Goal: Information Seeking & Learning: Learn about a topic

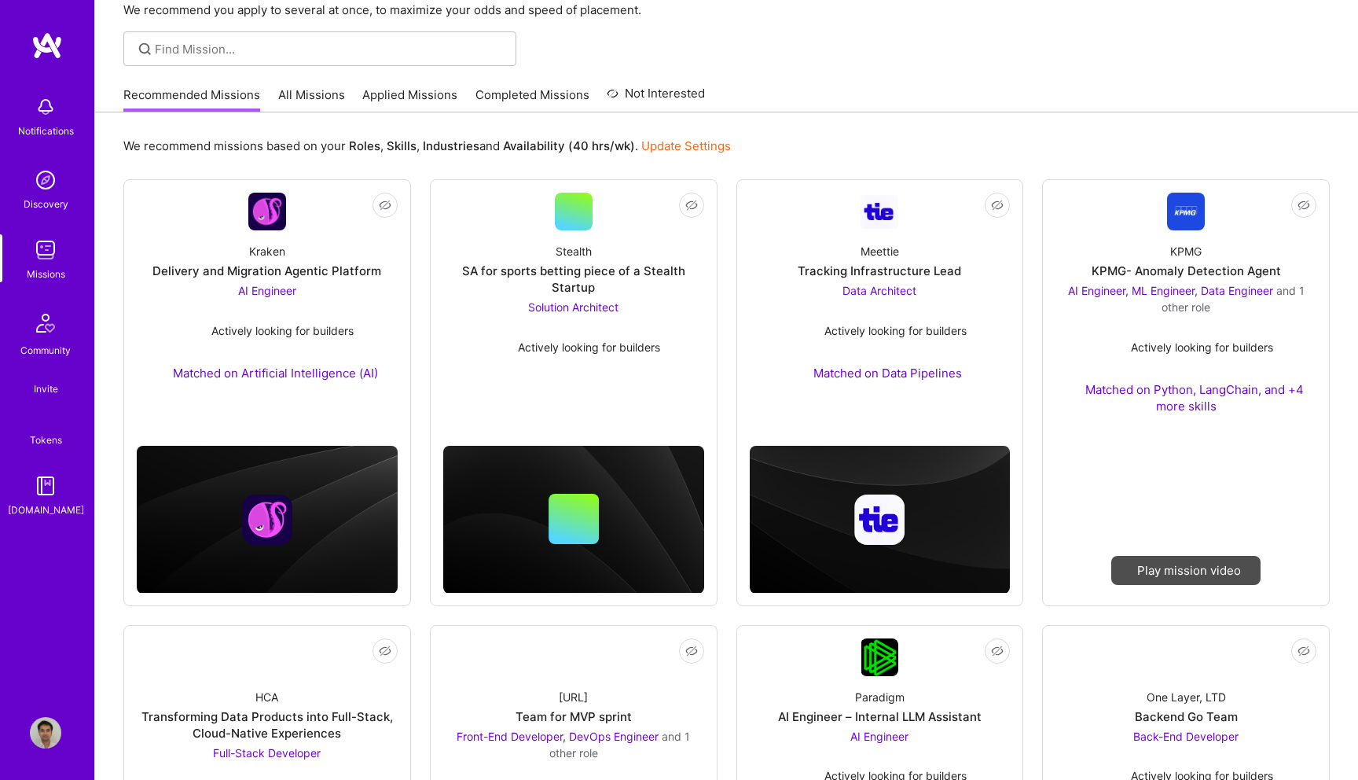
scroll to position [86, 0]
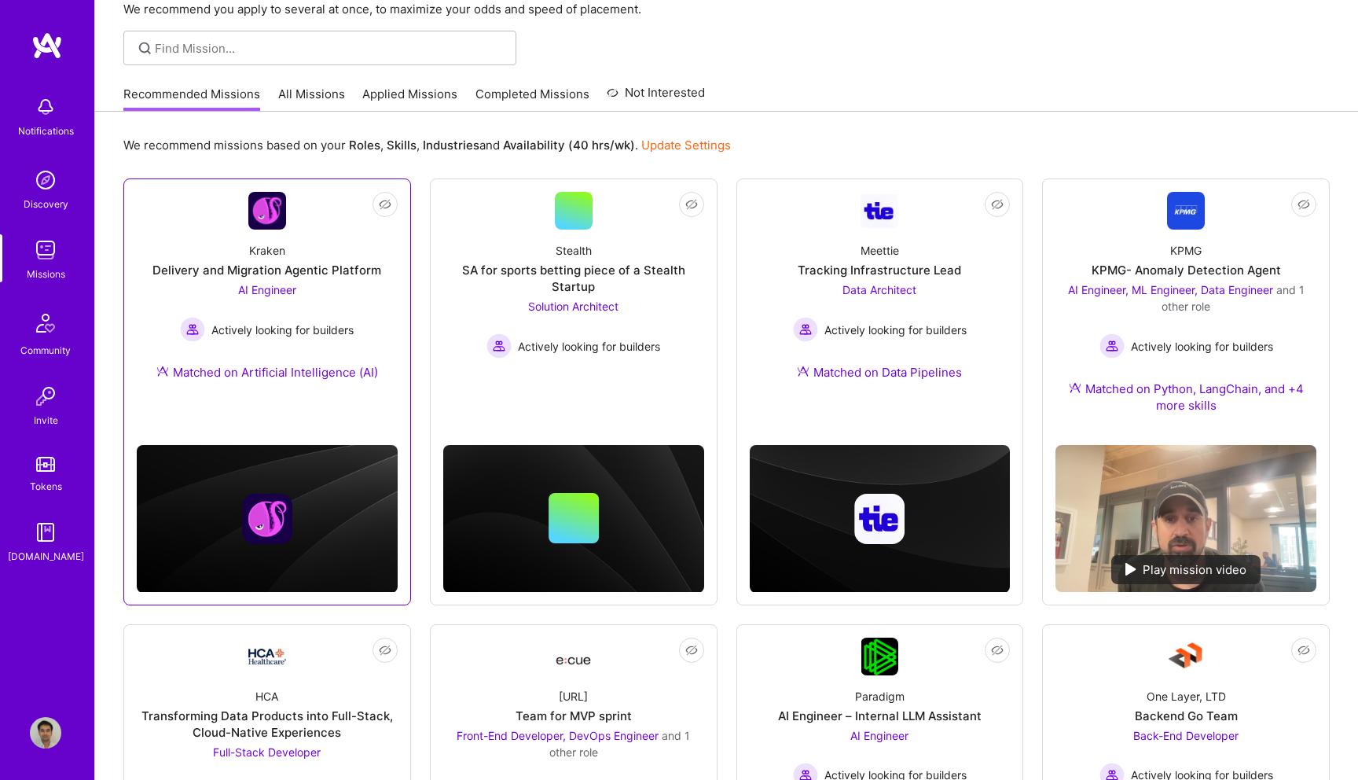
click at [256, 207] on img at bounding box center [267, 211] width 38 height 38
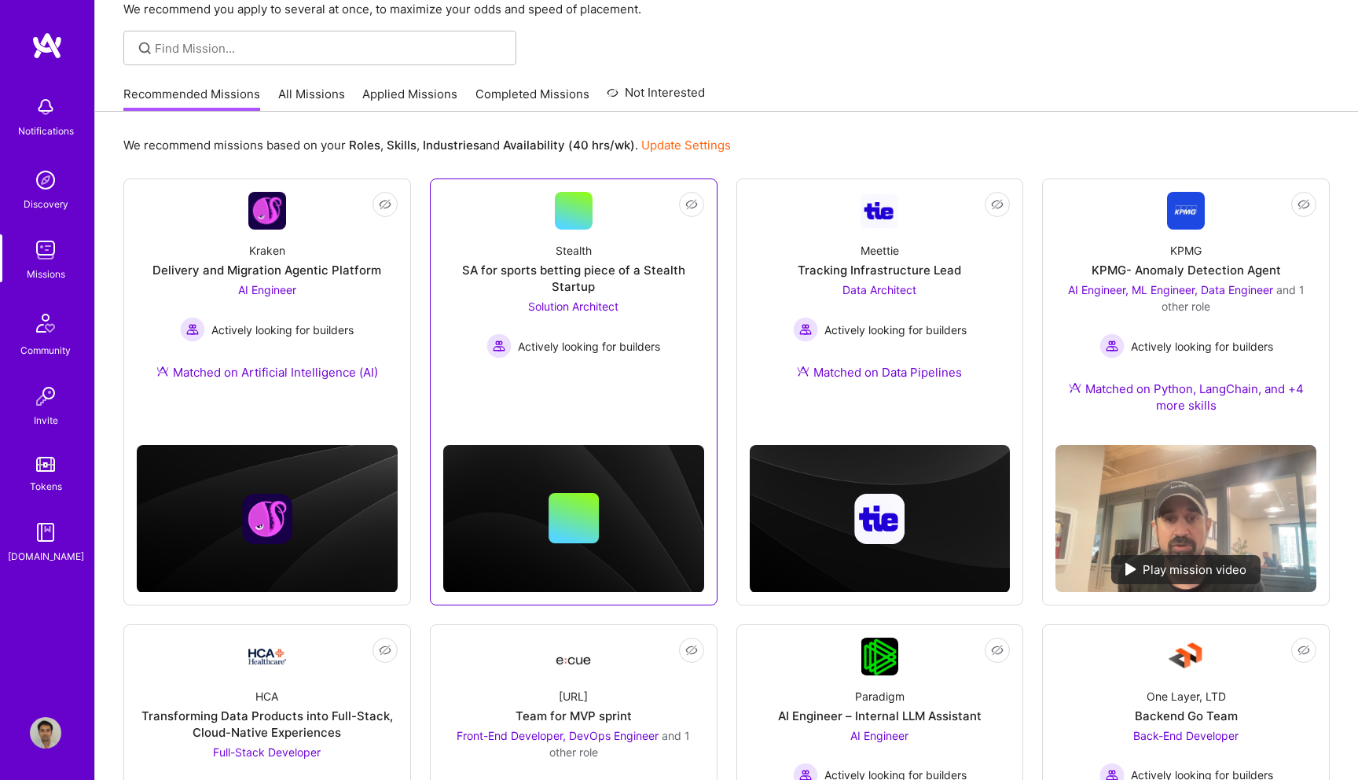
click at [569, 222] on div at bounding box center [574, 211] width 38 height 38
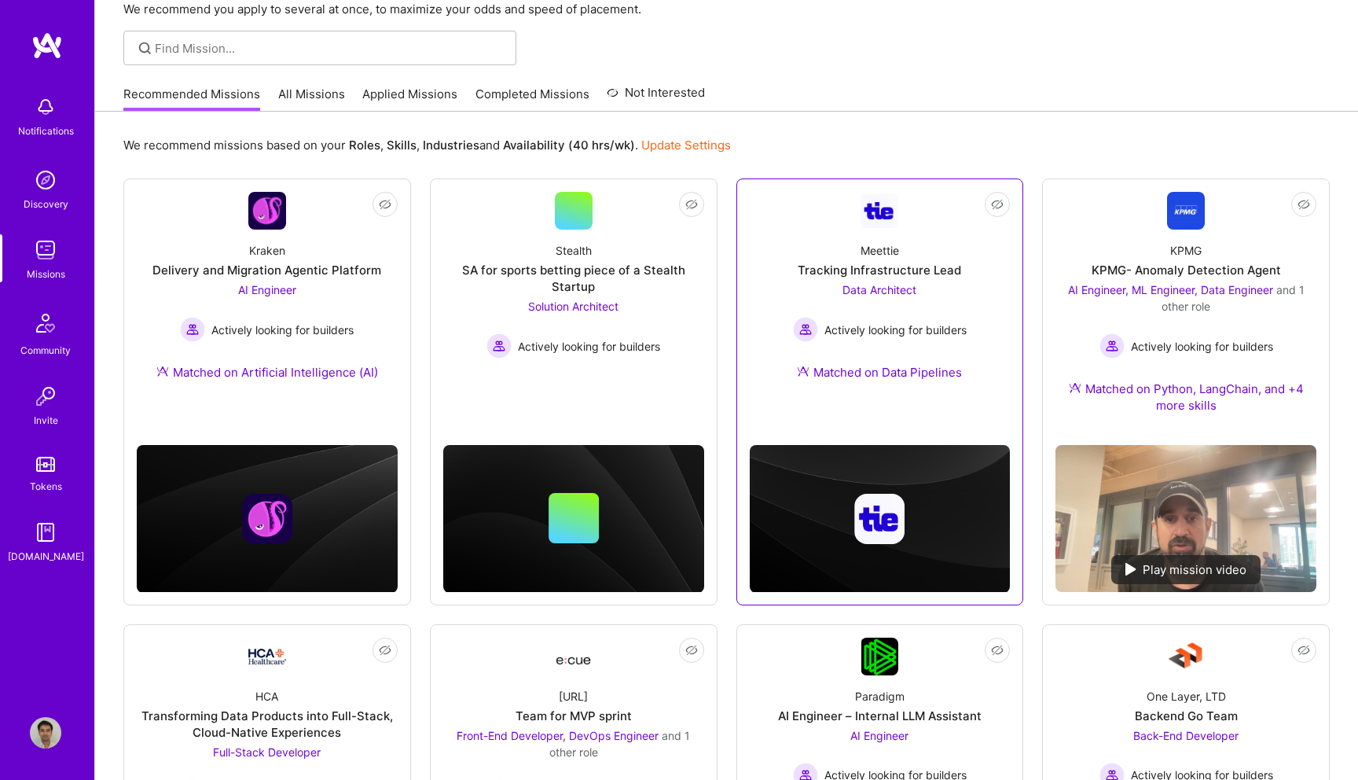
click at [882, 224] on img at bounding box center [880, 211] width 38 height 34
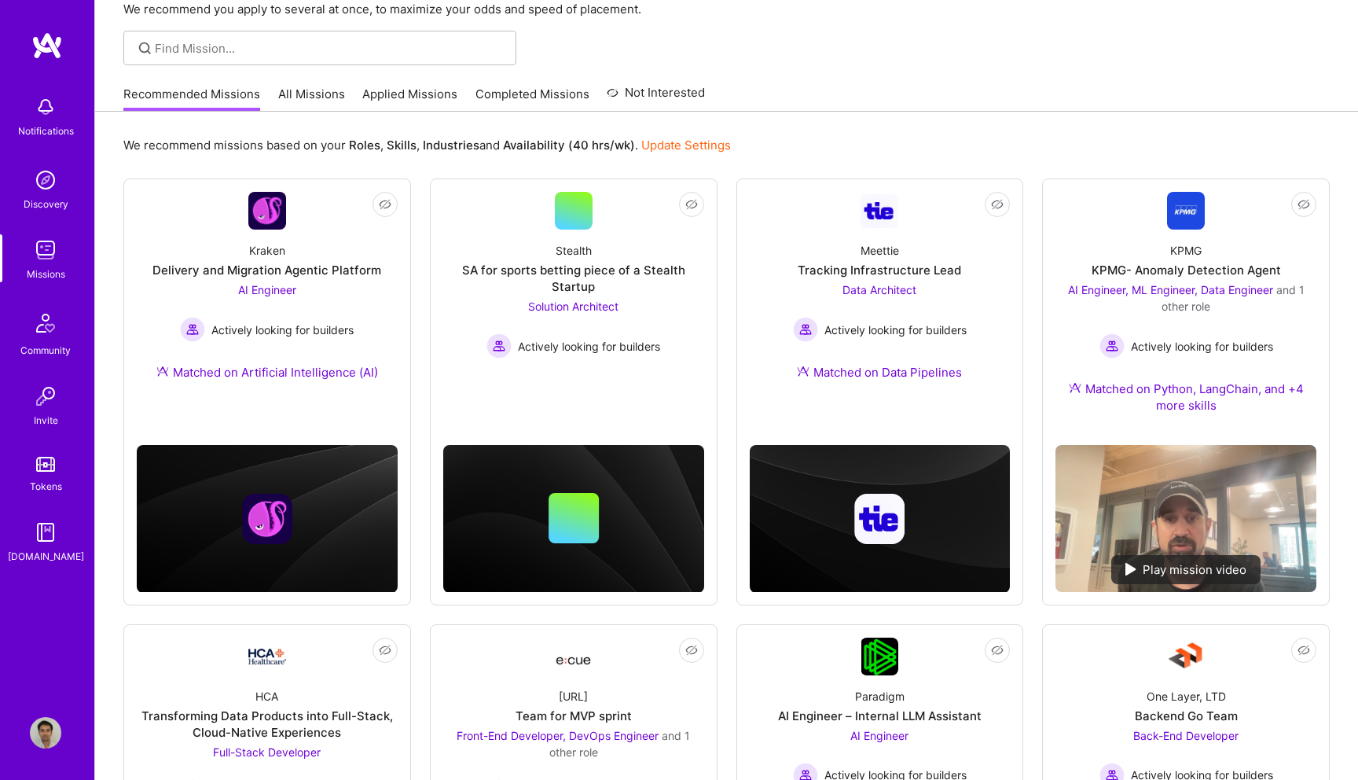
click at [45, 107] on img at bounding box center [45, 106] width 31 height 31
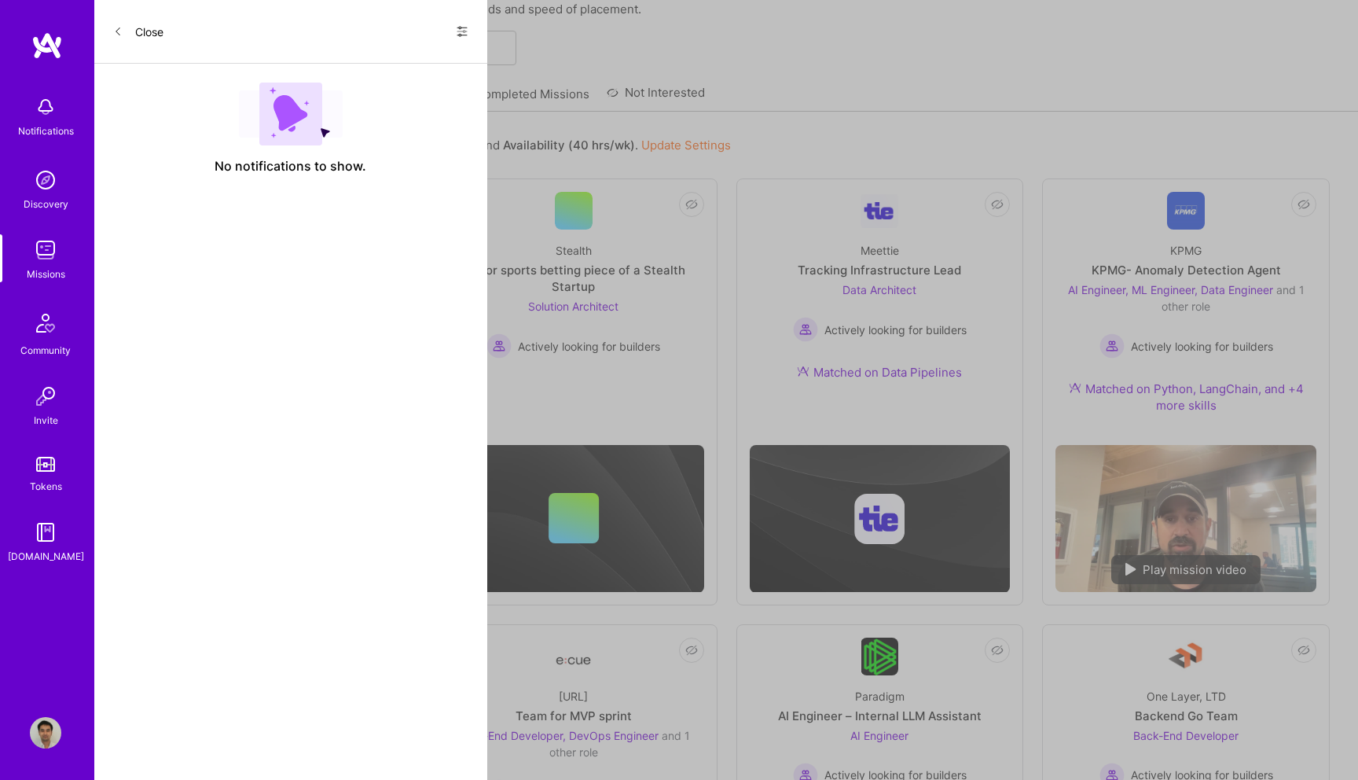
click at [470, 30] on div "Close Show all notifications Show unread notifications only" at bounding box center [290, 32] width 393 height 64
click at [461, 29] on icon at bounding box center [462, 31] width 13 height 13
click at [384, 71] on span "Show all notifications" at bounding box center [351, 65] width 109 height 16
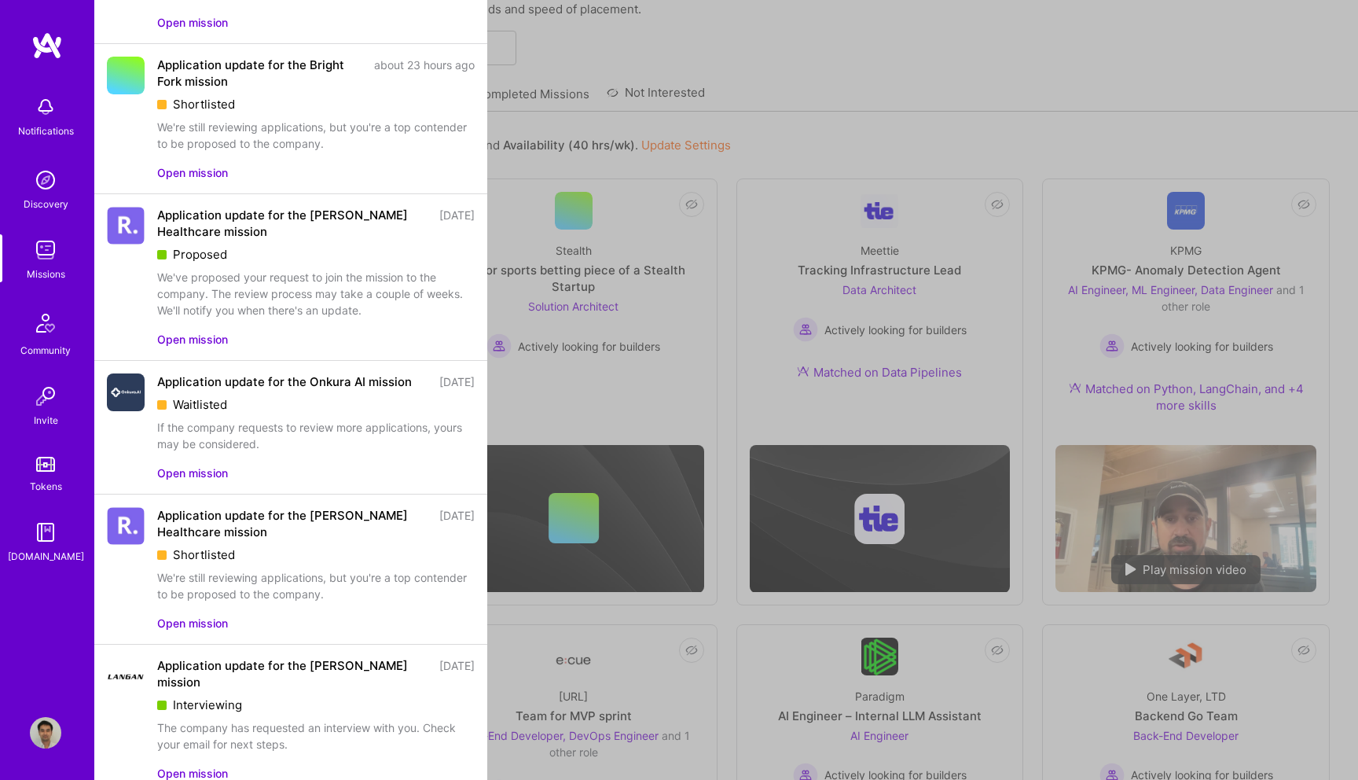
scroll to position [0, 0]
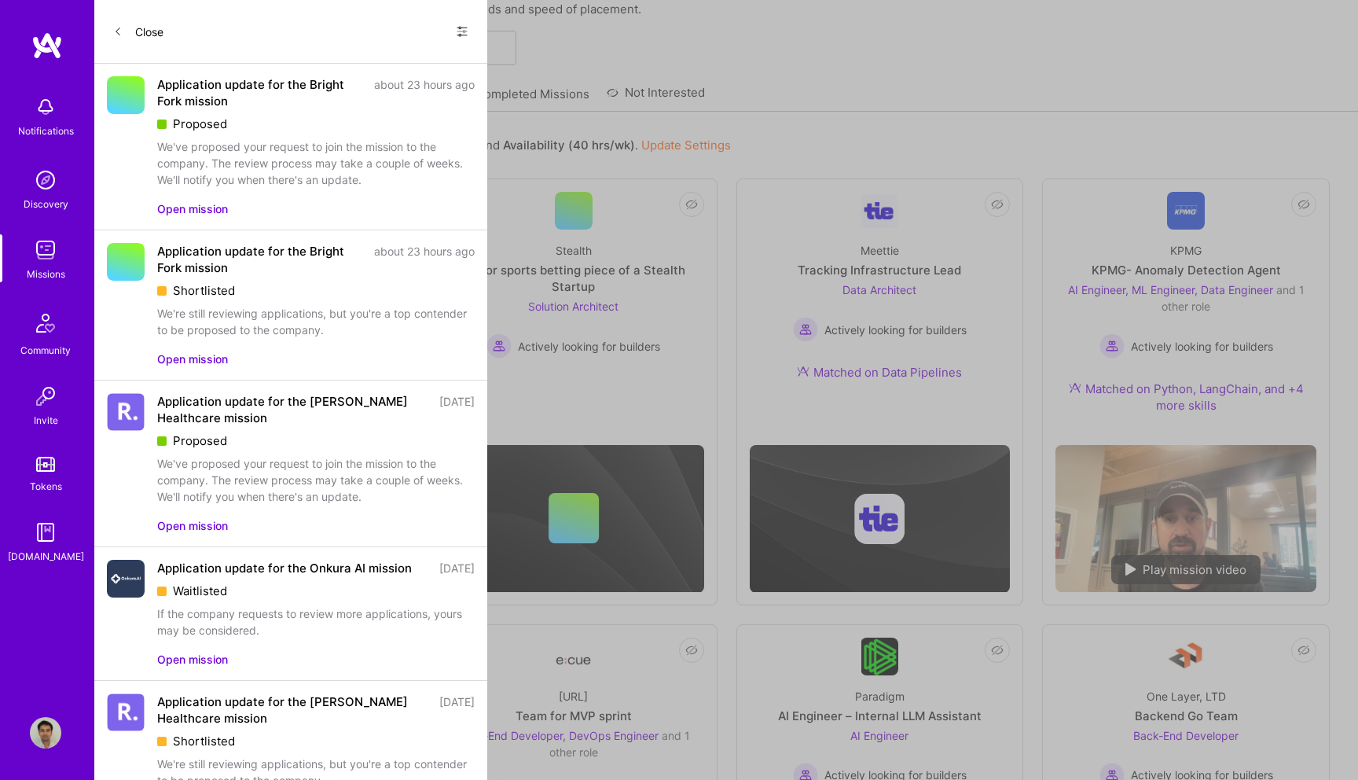
click at [133, 31] on button "Close" at bounding box center [138, 31] width 50 height 25
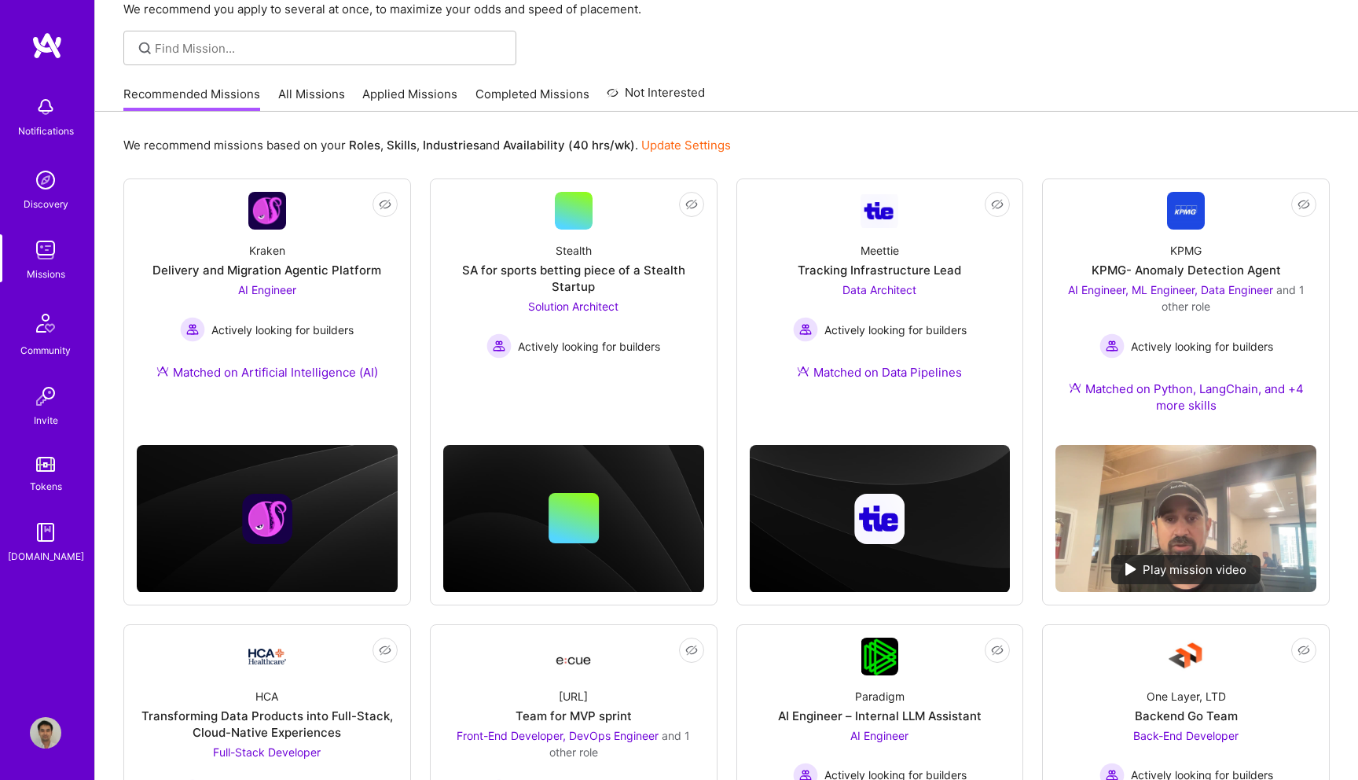
click at [133, 31] on div at bounding box center [319, 48] width 393 height 35
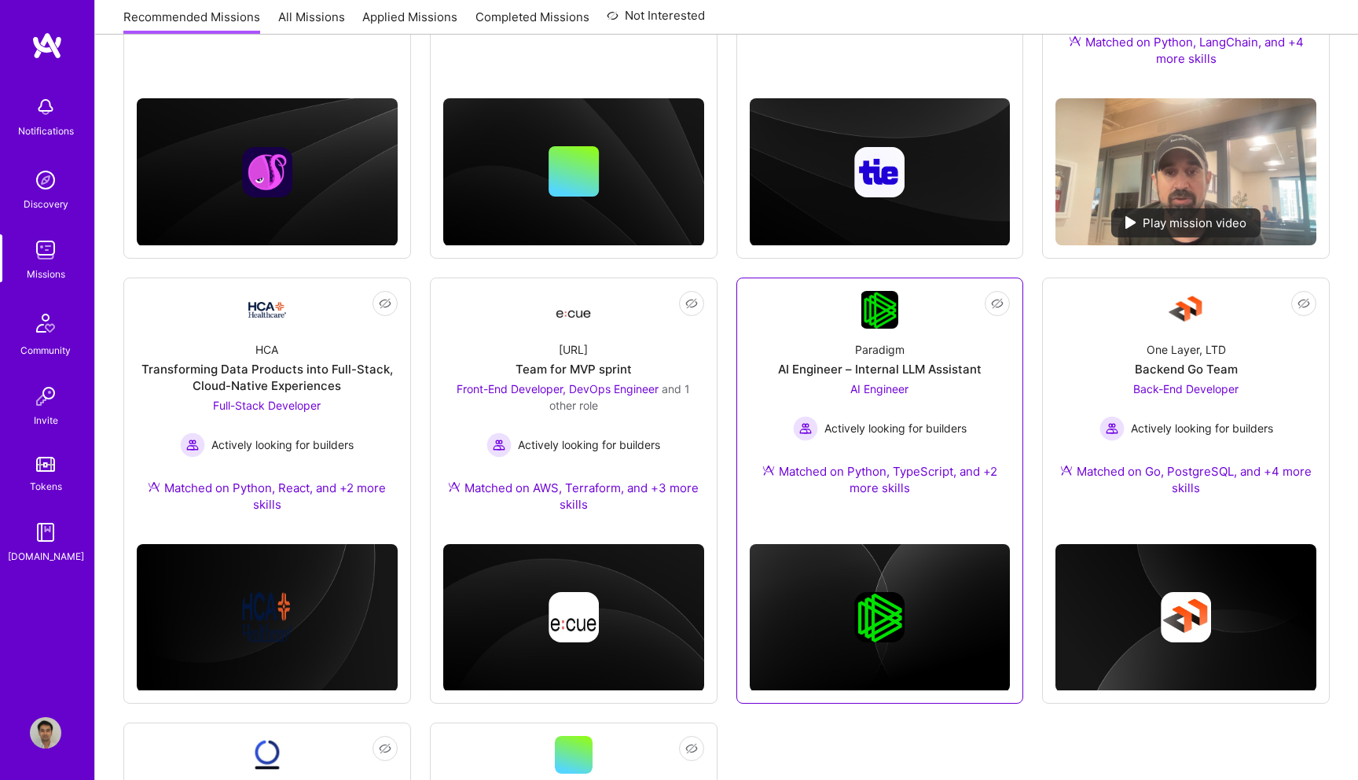
scroll to position [655, 0]
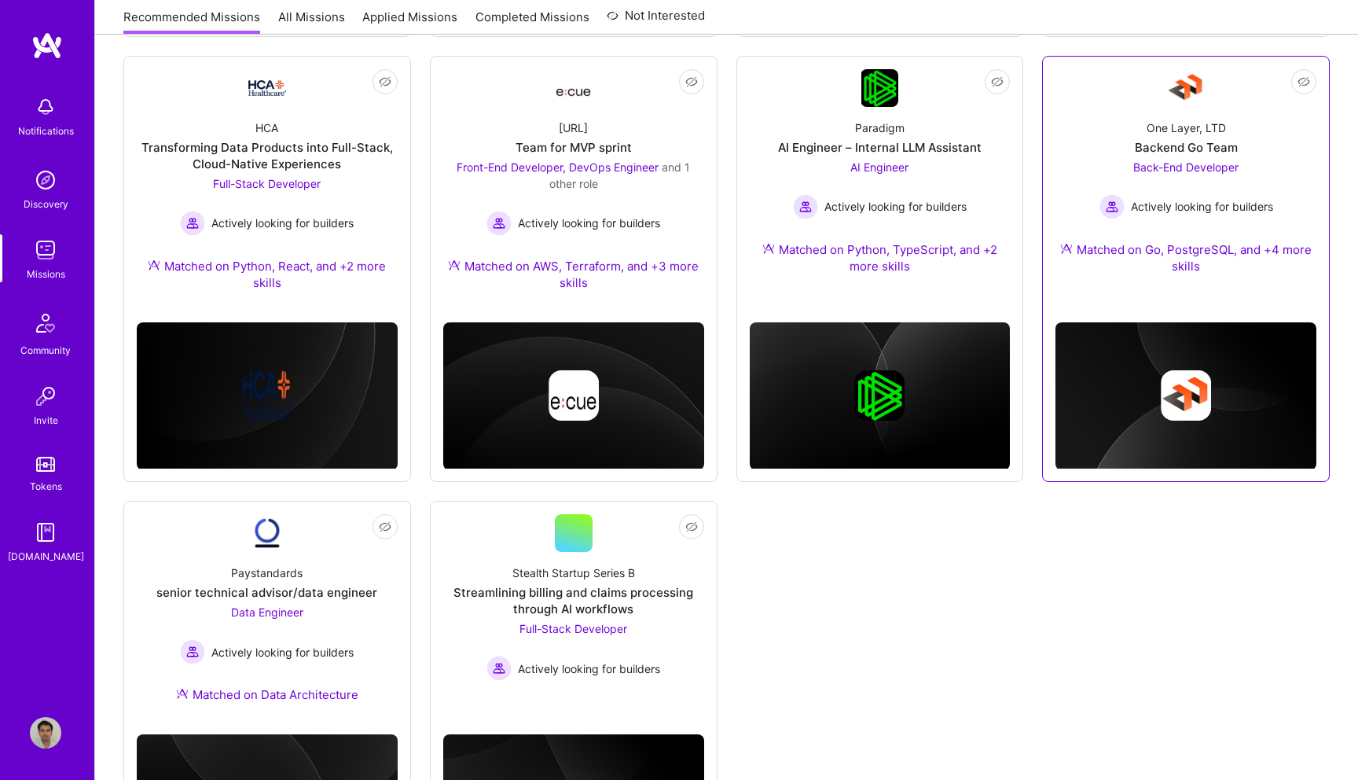
click at [1201, 175] on div "Back-End Developer Actively looking for builders" at bounding box center [1187, 189] width 174 height 61
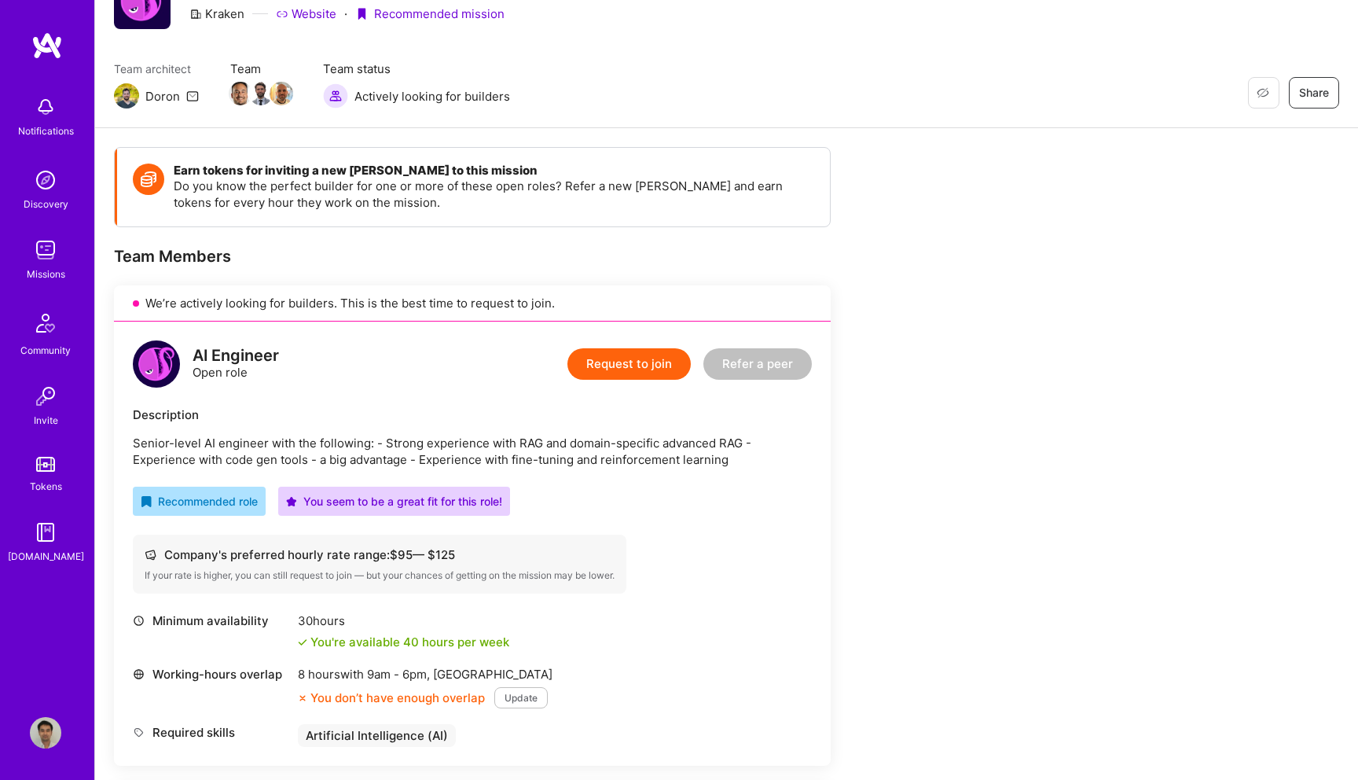
scroll to position [97, 0]
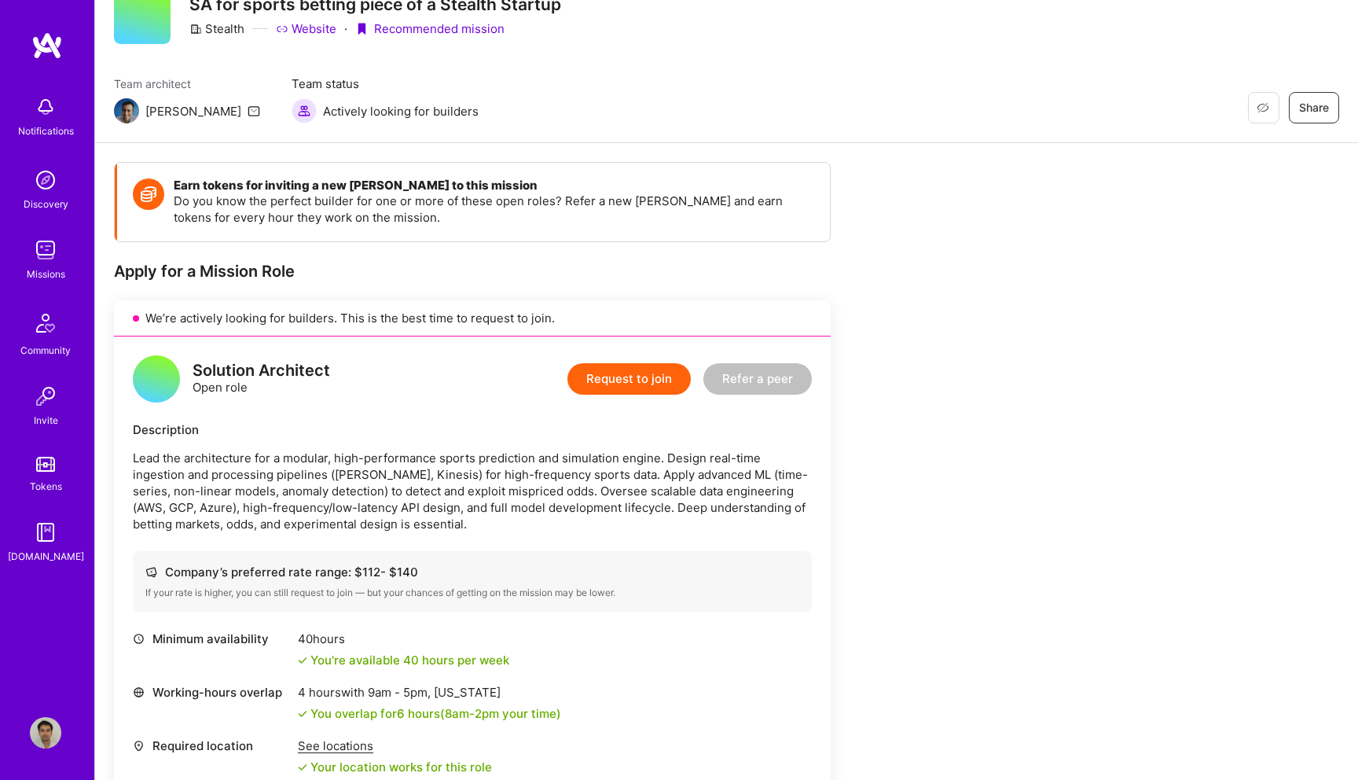
scroll to position [28, 0]
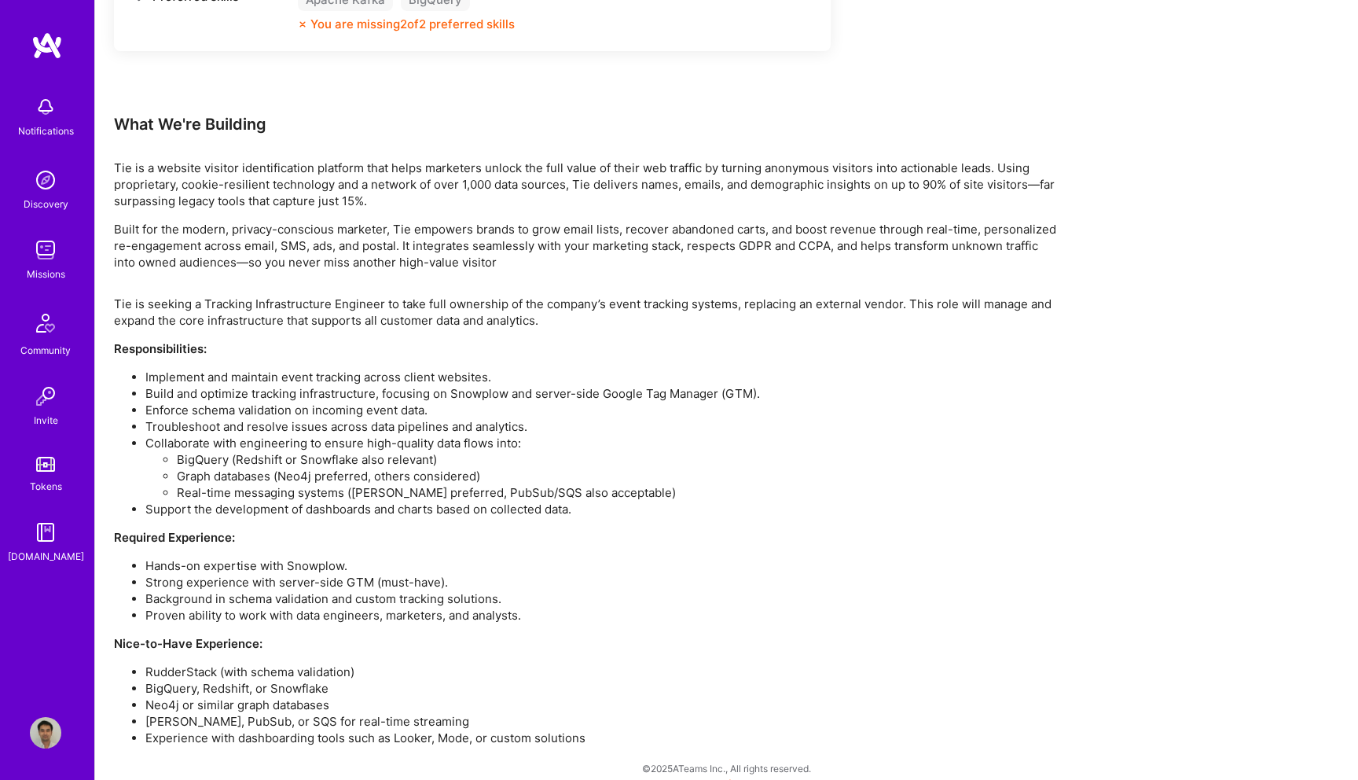
scroll to position [954, 0]
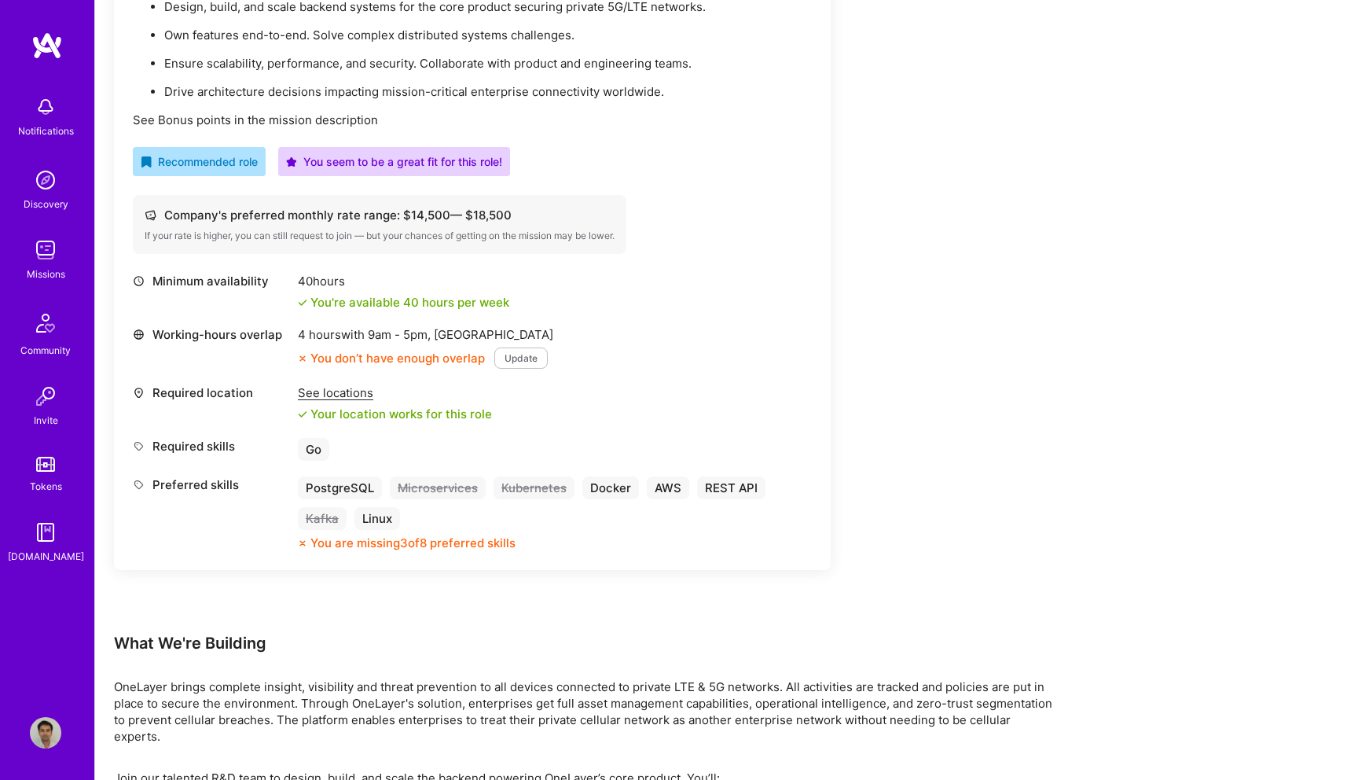
scroll to position [639, 0]
